Goal: Information Seeking & Learning: Learn about a topic

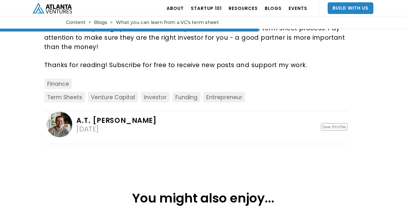
scroll to position [805, 0]
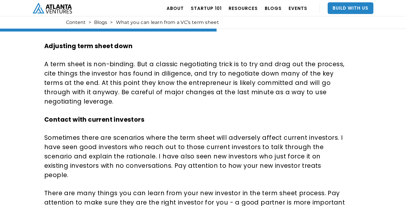
scroll to position [683, 0]
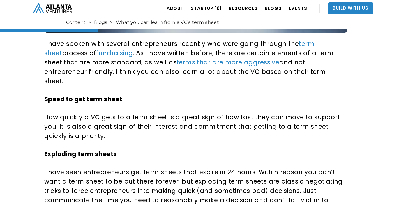
scroll to position [283, 0]
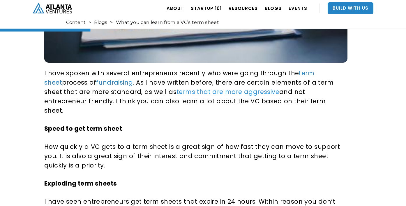
click at [177, 92] on link "terms that are more aggressive" at bounding box center [228, 91] width 103 height 8
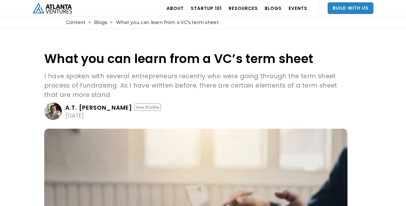
scroll to position [0, 0]
